Goal: Obtain resource: Obtain resource

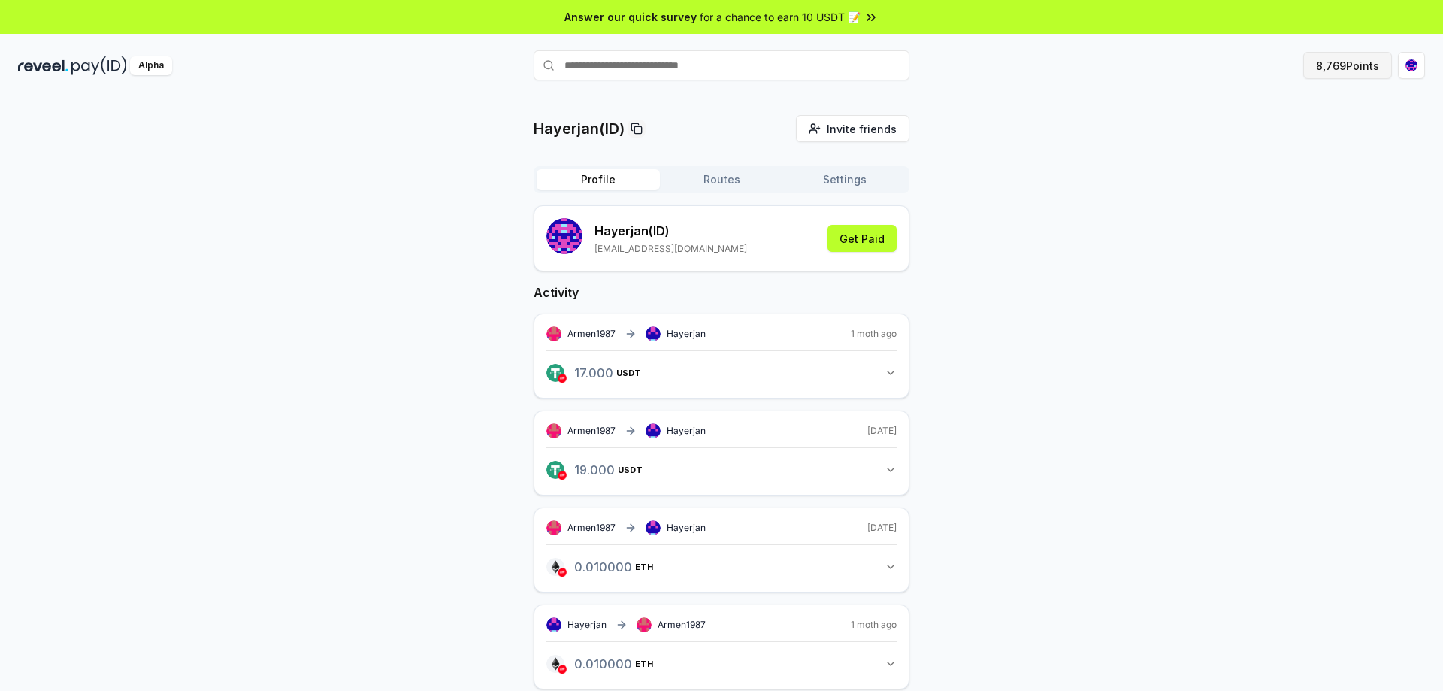
click at [1342, 71] on button "8,769 Points" at bounding box center [1347, 65] width 89 height 27
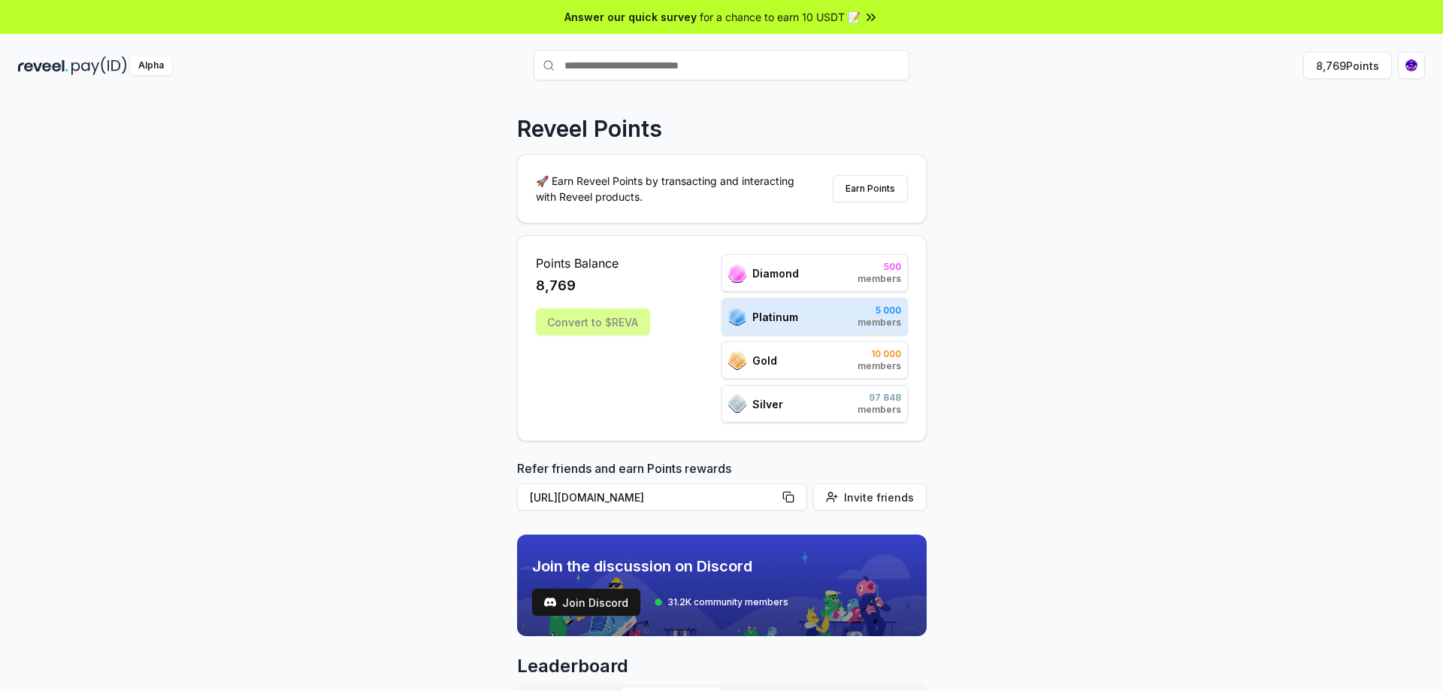
click at [878, 359] on span "10 000" at bounding box center [880, 354] width 44 height 12
